Goal: Navigation & Orientation: Find specific page/section

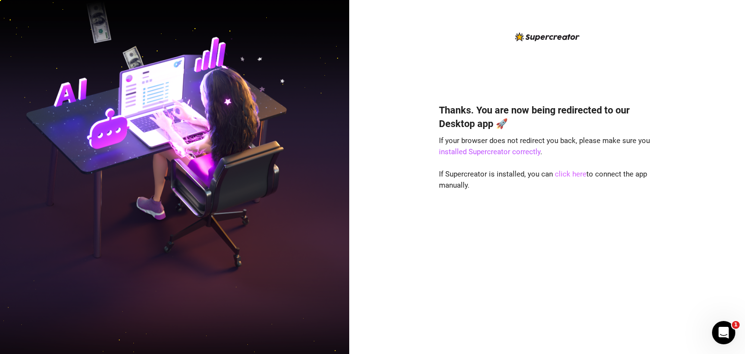
click at [573, 177] on link "click here" at bounding box center [571, 174] width 32 height 9
click at [572, 172] on link "click here" at bounding box center [571, 174] width 32 height 9
click at [571, 178] on link "click here" at bounding box center [571, 174] width 32 height 9
click at [574, 176] on link "click here" at bounding box center [571, 174] width 32 height 9
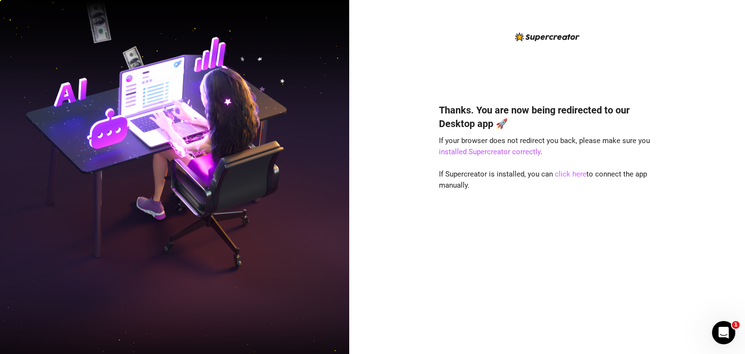
click at [569, 175] on link "click here" at bounding box center [571, 174] width 32 height 9
click at [584, 176] on link "click here" at bounding box center [571, 174] width 32 height 9
click at [562, 173] on link "click here" at bounding box center [571, 174] width 32 height 9
click at [575, 177] on link "click here" at bounding box center [571, 174] width 32 height 9
click at [576, 175] on link "click here" at bounding box center [571, 174] width 32 height 9
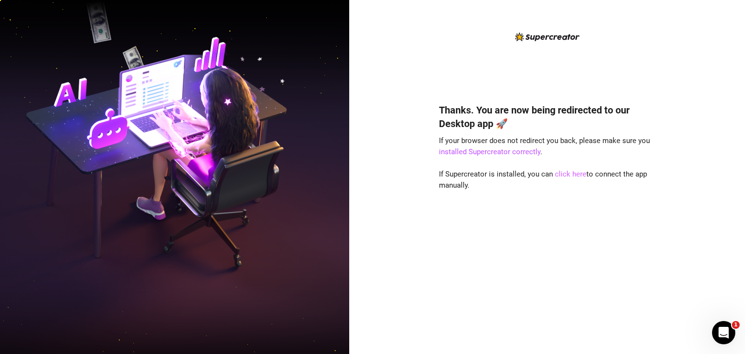
click at [559, 173] on link "click here" at bounding box center [571, 174] width 32 height 9
